Goal: Task Accomplishment & Management: Manage account settings

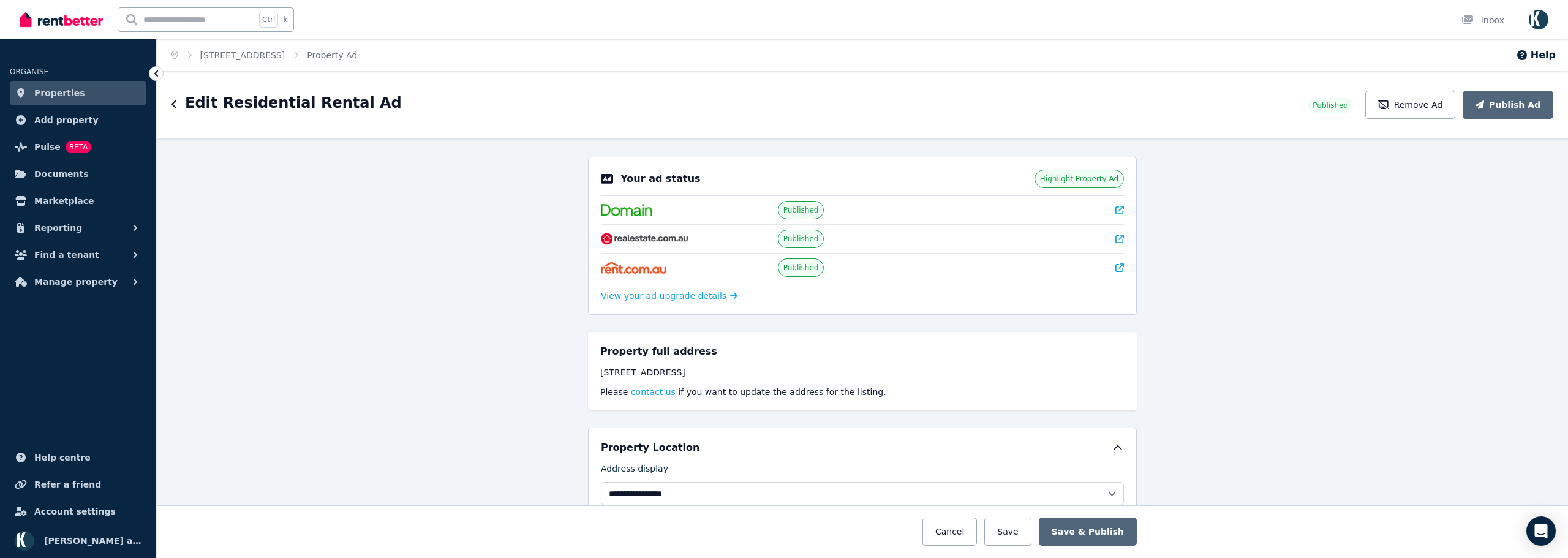
select select "**********"
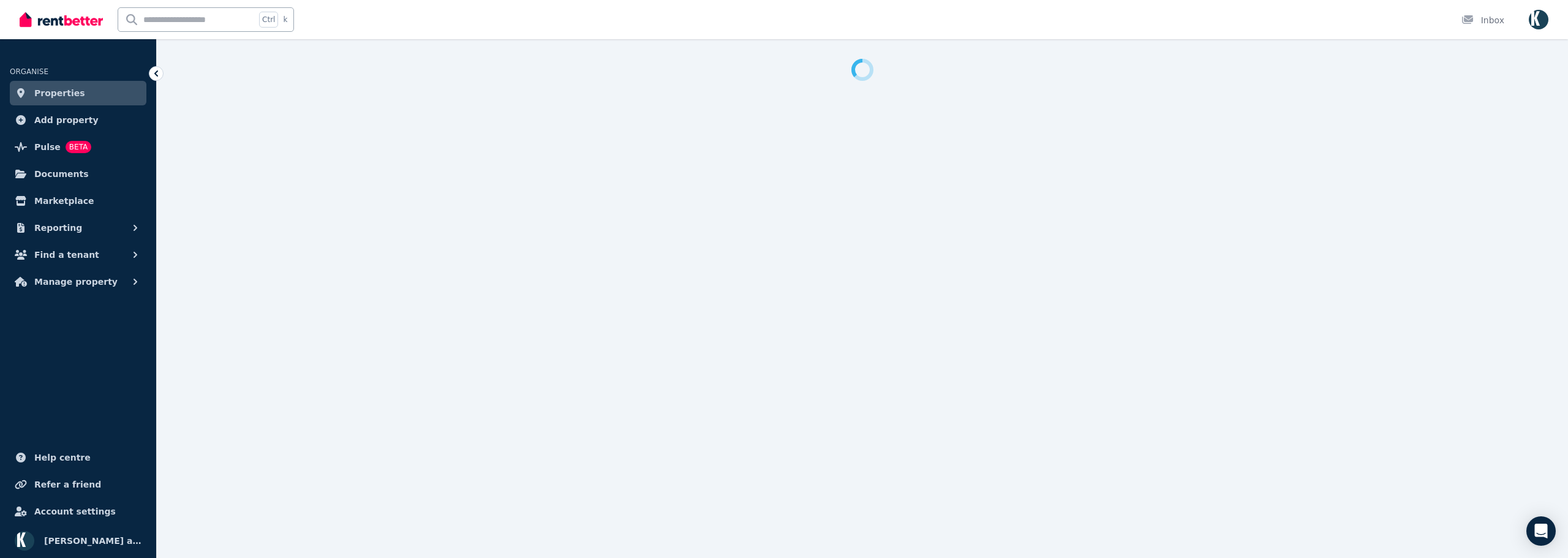
select select "**********"
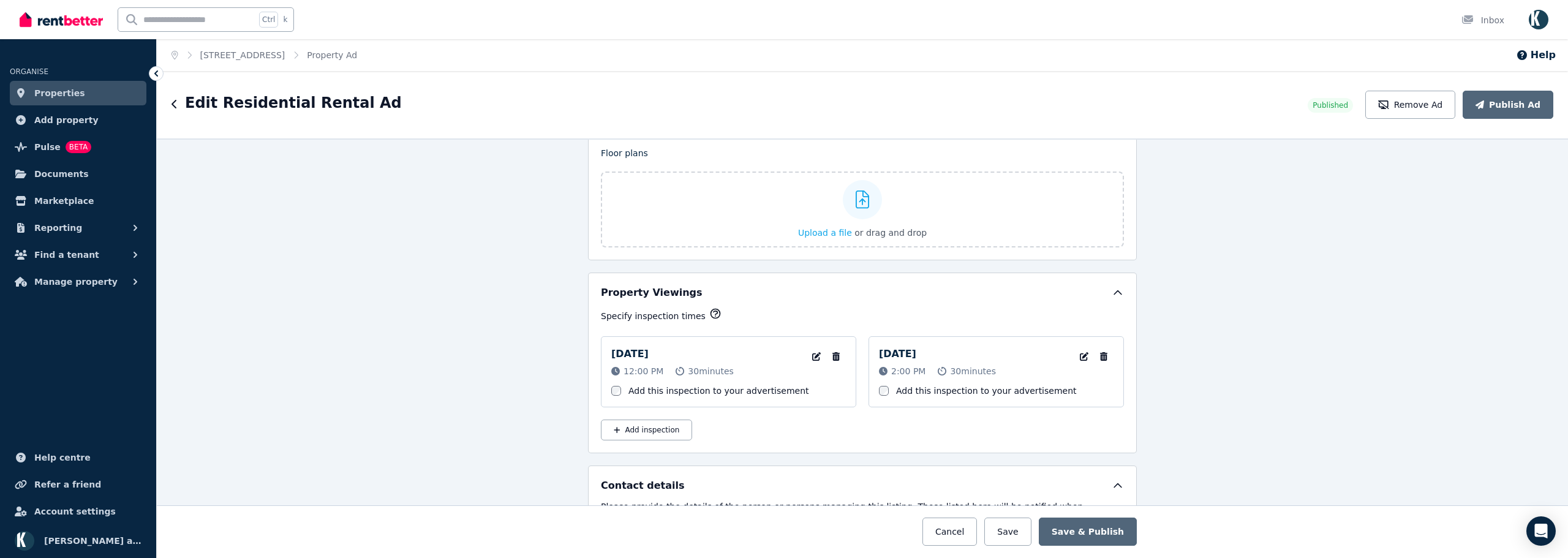
scroll to position [1803, 0]
